Goal: Information Seeking & Learning: Learn about a topic

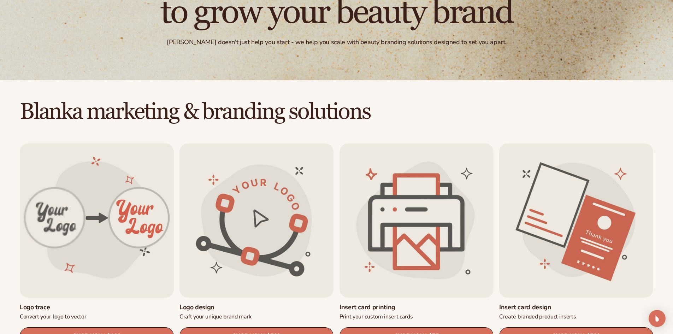
scroll to position [177, 0]
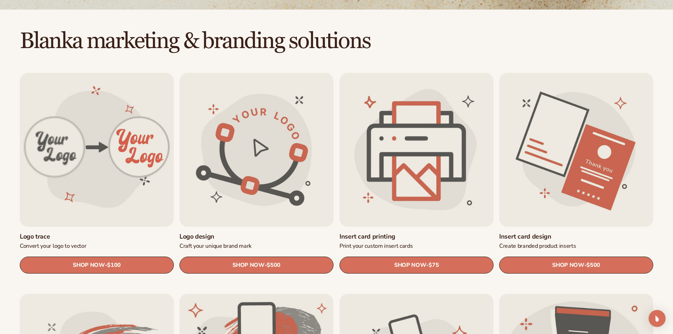
click at [412, 233] on link "Insert card printing" at bounding box center [417, 237] width 154 height 8
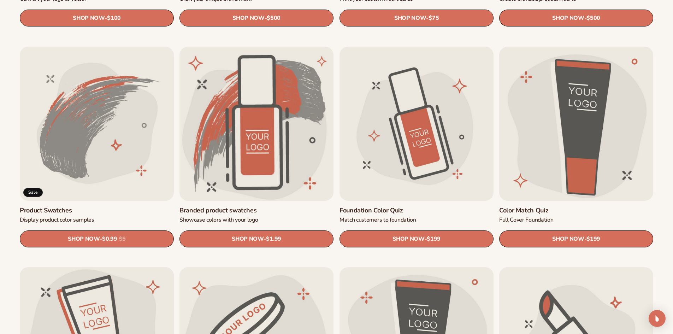
scroll to position [424, 0]
click at [106, 206] on link "Product Swatches" at bounding box center [97, 210] width 154 height 8
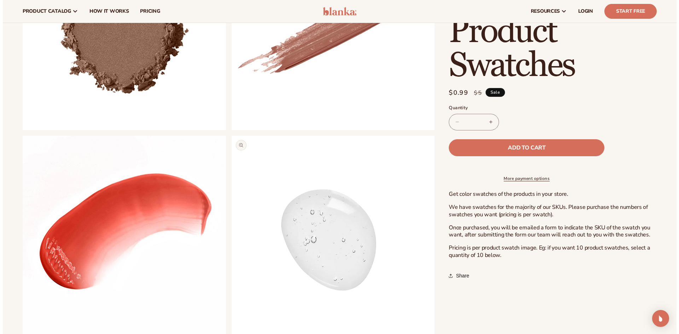
scroll to position [318, 0]
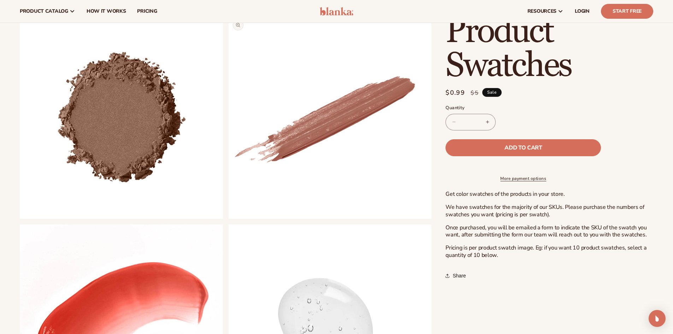
click at [229, 219] on button "Open media 3 in modal" at bounding box center [229, 219] width 0 height 0
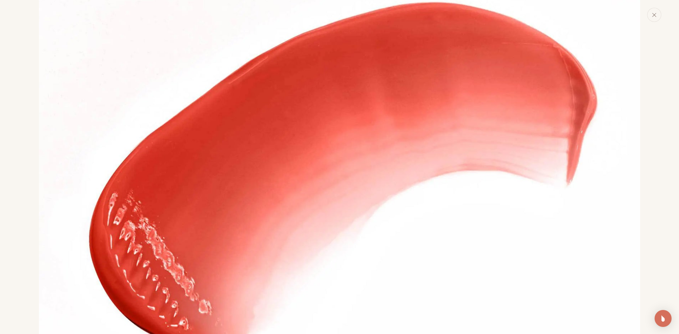
click at [656, 23] on div "Media gallery" at bounding box center [339, 167] width 679 height 334
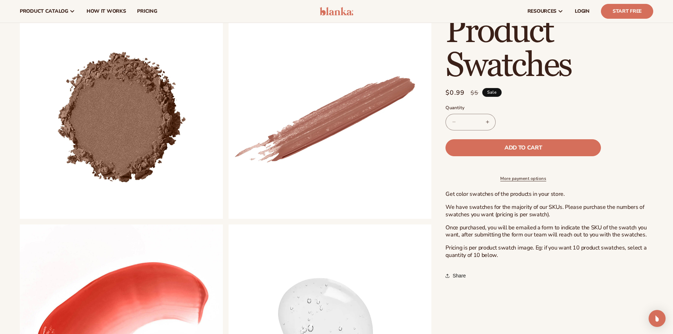
scroll to position [1919, 0]
click at [657, 19] on div "resources connect your store" at bounding box center [510, 11] width 299 height 23
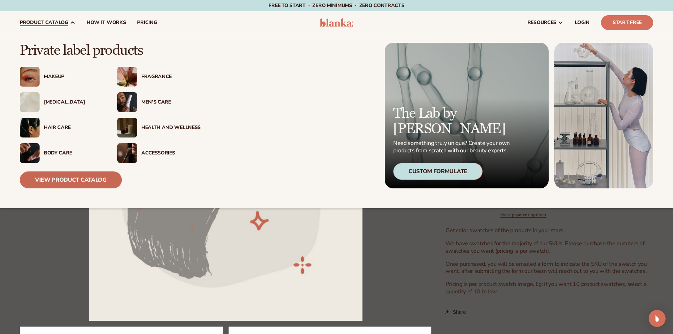
click at [59, 175] on link "View Product Catalog" at bounding box center [71, 179] width 102 height 17
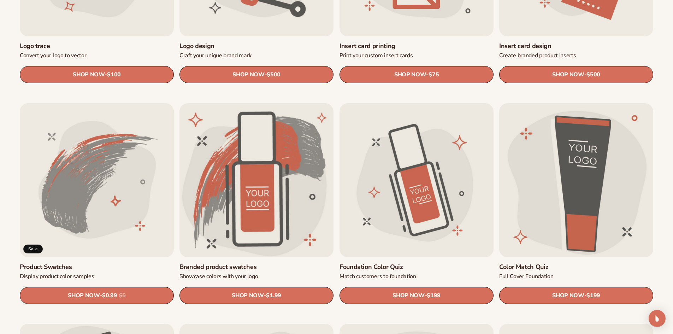
scroll to position [424, 0]
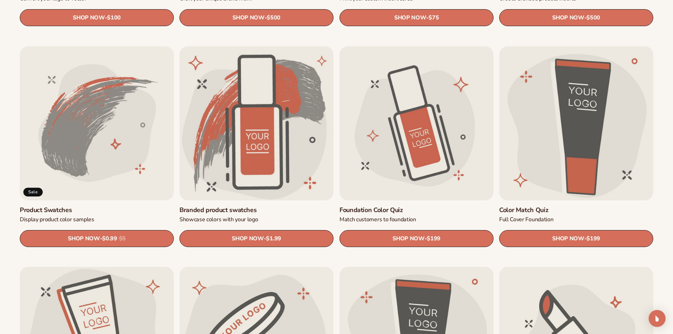
click at [376, 206] on link "Foundation Color Quiz" at bounding box center [417, 210] width 154 height 8
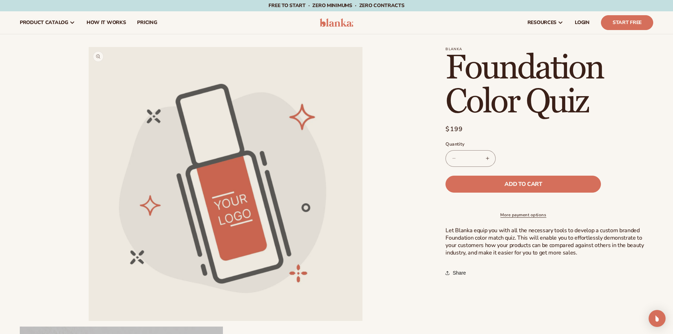
scroll to position [106, 0]
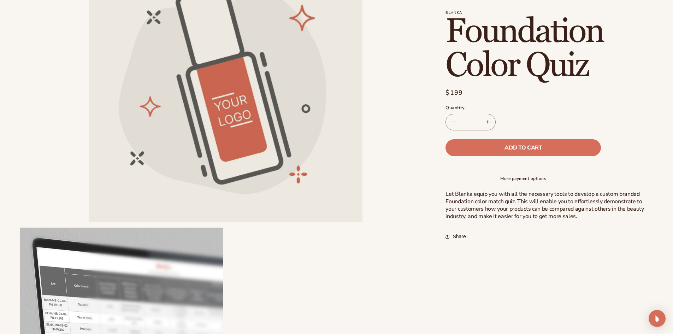
click at [89, 222] on button "Open media 1 in modal" at bounding box center [89, 222] width 0 height 0
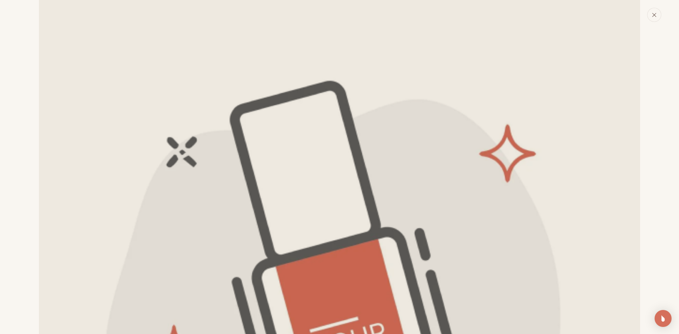
click at [653, 18] on button "Close" at bounding box center [654, 15] width 14 height 14
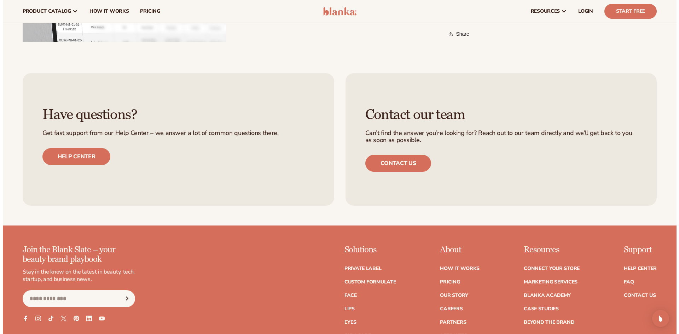
scroll to position [283, 0]
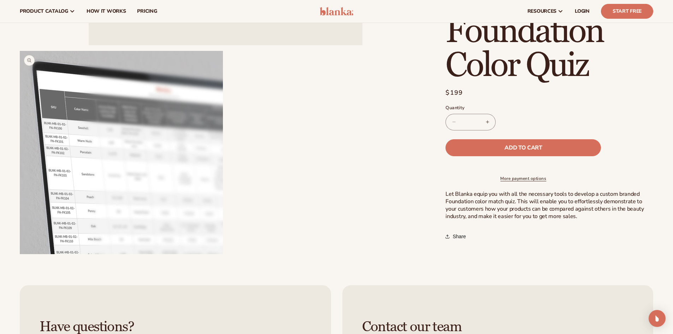
click at [20, 254] on button "Open media 2 in modal" at bounding box center [20, 254] width 0 height 0
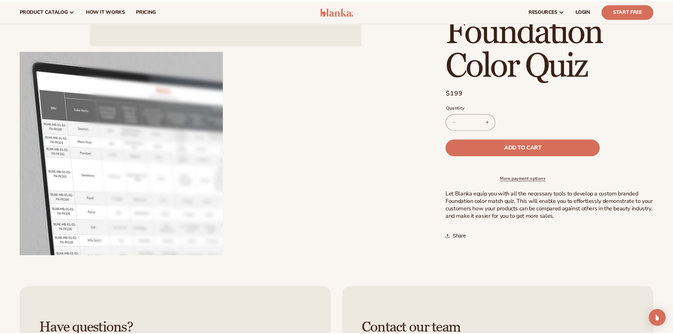
scroll to position [608, 0]
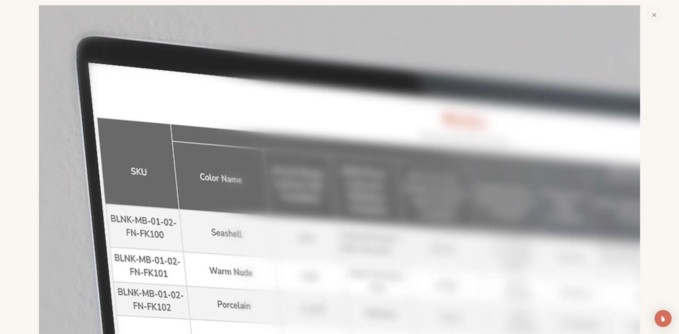
click at [656, 19] on button "Close" at bounding box center [654, 15] width 14 height 14
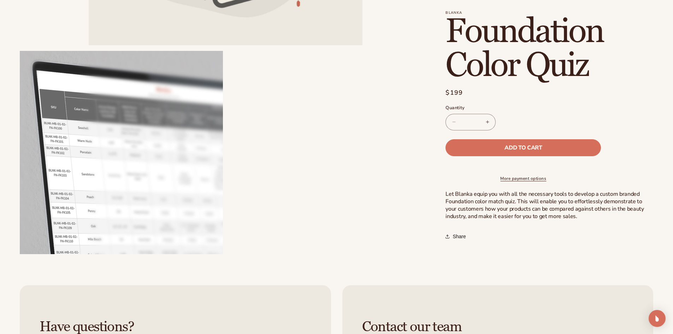
scroll to position [389, 0]
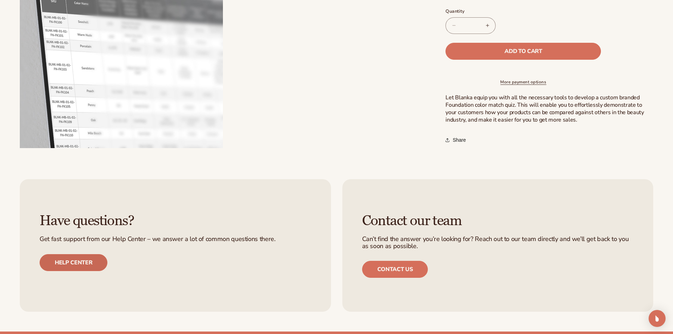
click at [74, 261] on link "Help center" at bounding box center [74, 262] width 68 height 17
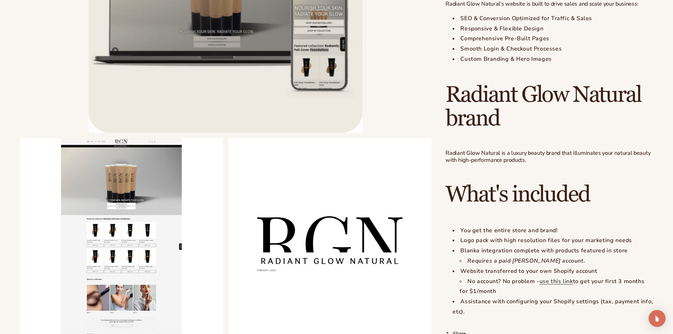
scroll to position [601, 0]
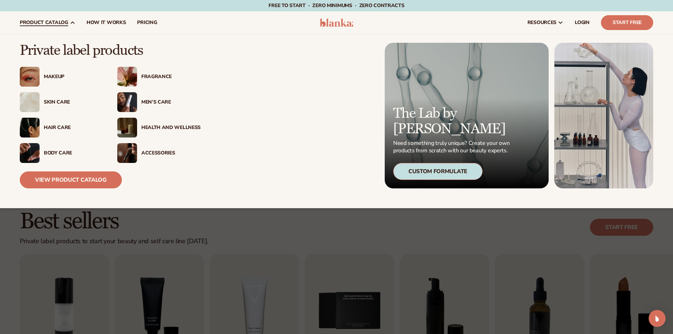
click at [51, 79] on div "Makeup" at bounding box center [73, 77] width 59 height 6
